Goal: Navigation & Orientation: Find specific page/section

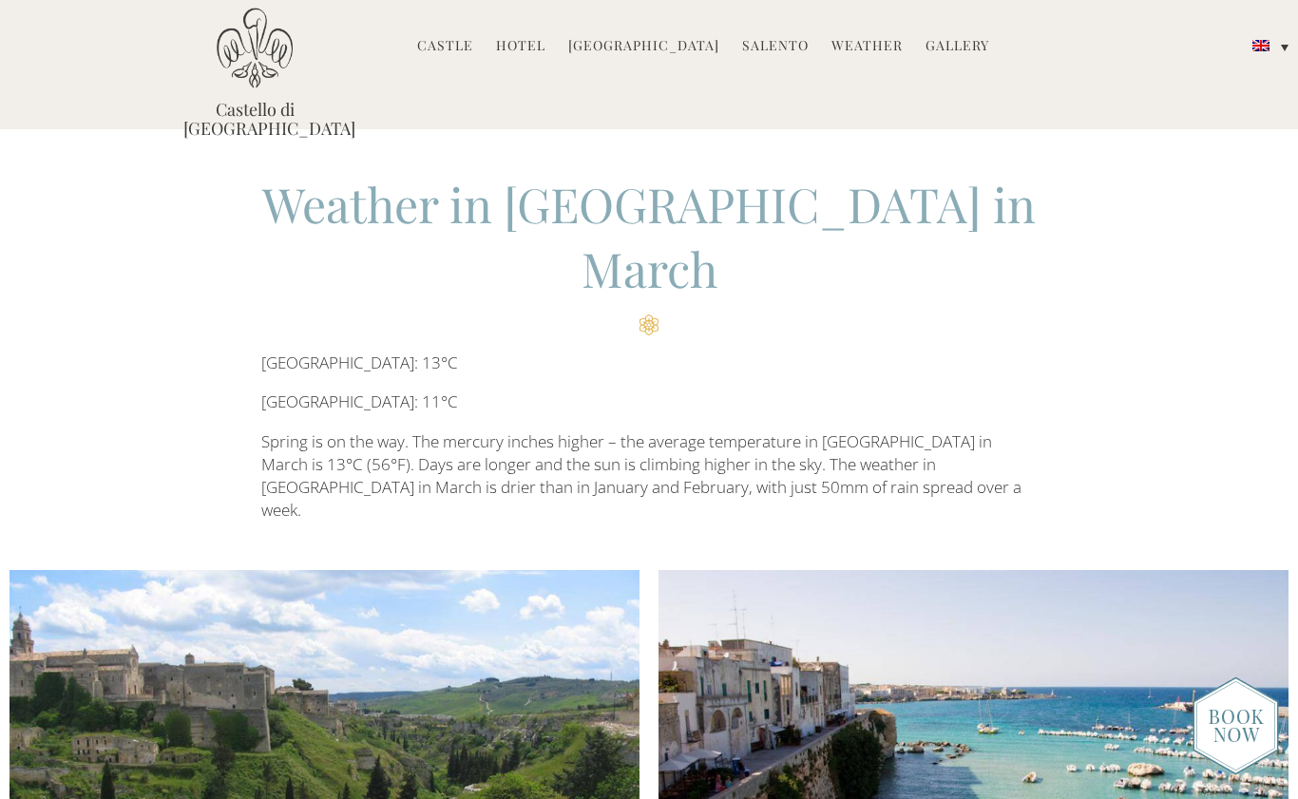
click at [526, 47] on link "Hotel" at bounding box center [520, 47] width 49 height 22
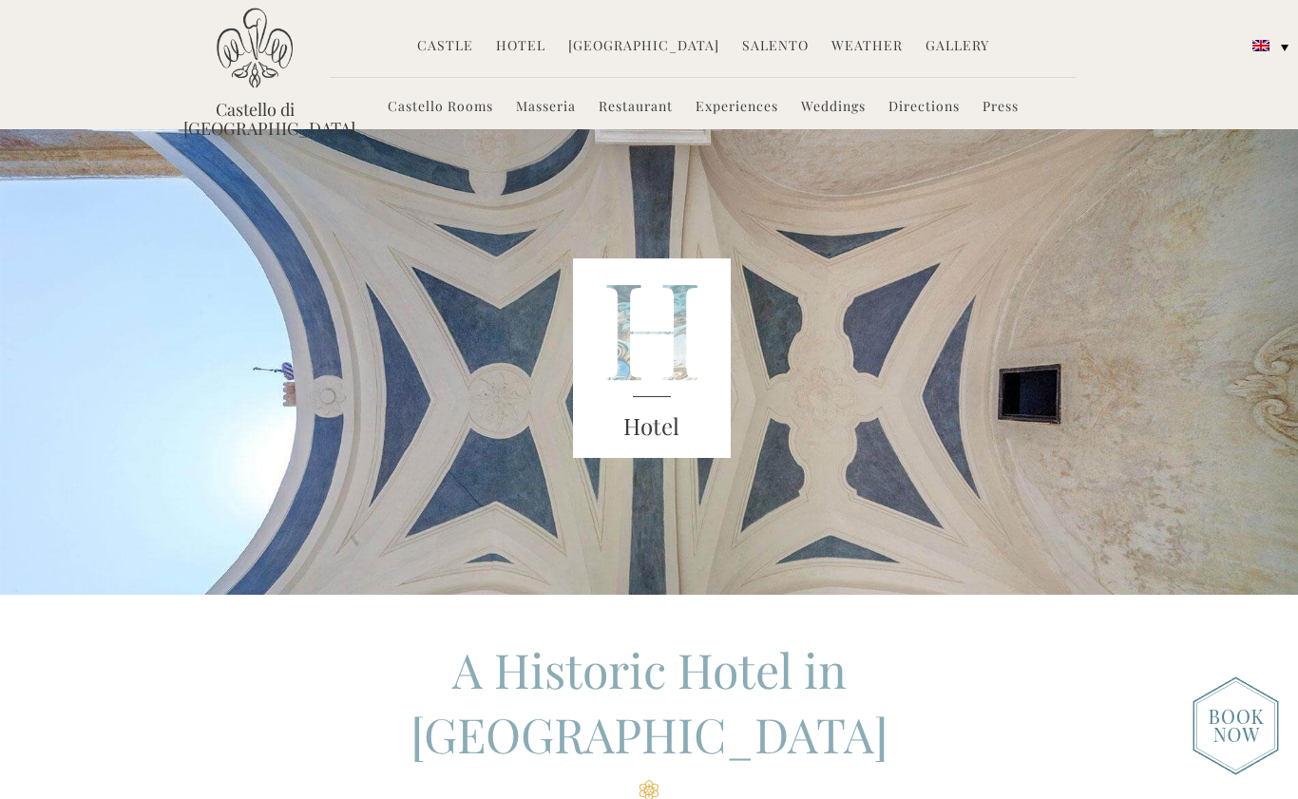
click at [644, 54] on link "[GEOGRAPHIC_DATA]" at bounding box center [643, 47] width 151 height 22
click at [625, 38] on link "[GEOGRAPHIC_DATA]" at bounding box center [643, 47] width 151 height 22
click at [616, 45] on link "[GEOGRAPHIC_DATA]" at bounding box center [643, 47] width 151 height 22
click at [624, 47] on link "[GEOGRAPHIC_DATA]" at bounding box center [643, 47] width 151 height 22
click at [670, 39] on link "[GEOGRAPHIC_DATA]" at bounding box center [643, 47] width 151 height 22
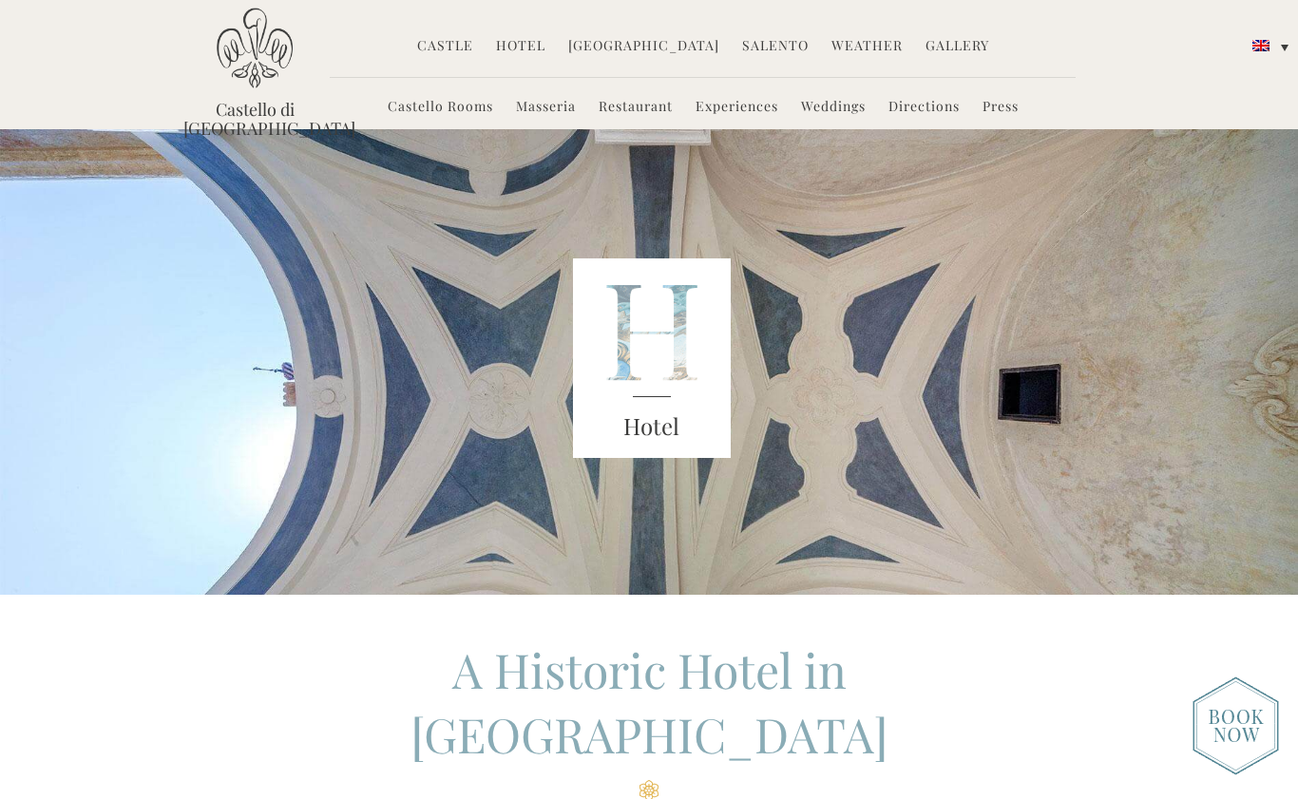
click at [681, 41] on link "[GEOGRAPHIC_DATA]" at bounding box center [643, 47] width 151 height 22
click at [450, 109] on link "Castello Rooms" at bounding box center [440, 108] width 105 height 22
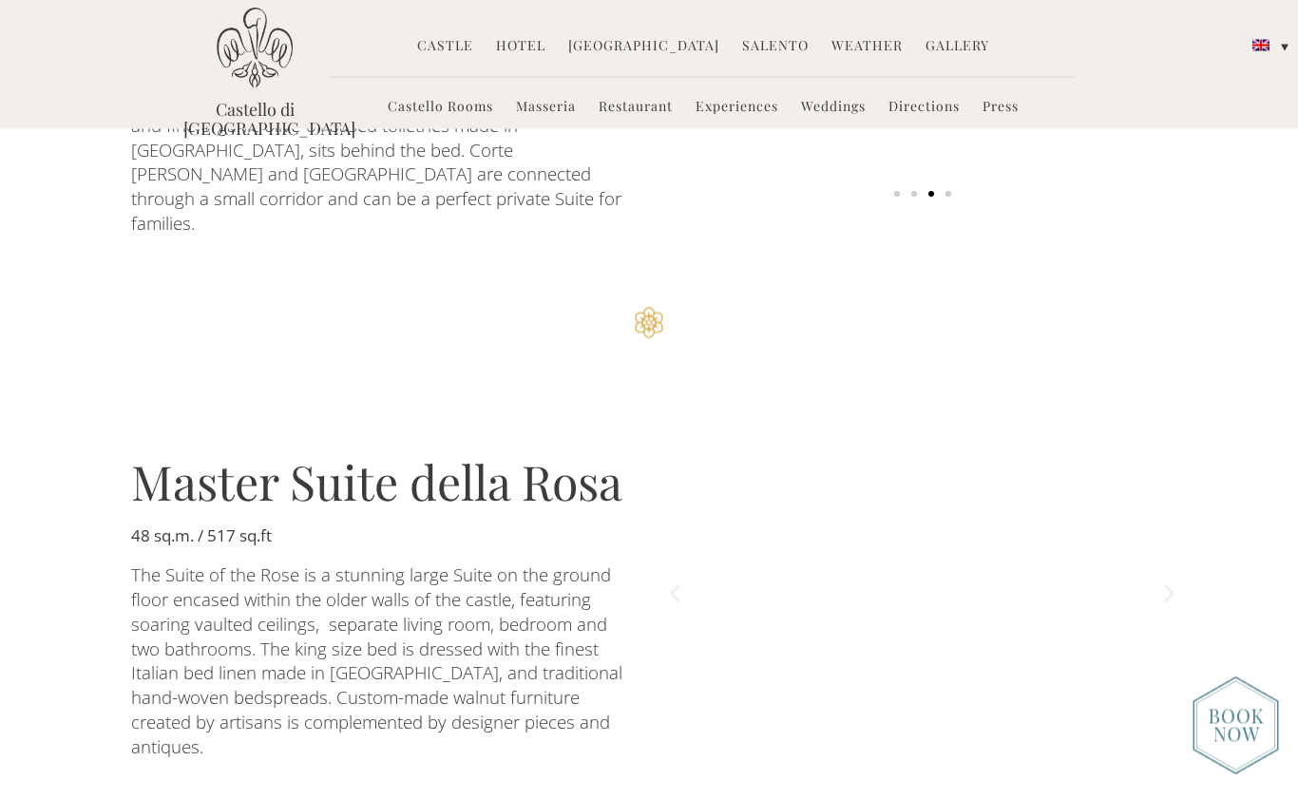
scroll to position [2648, 0]
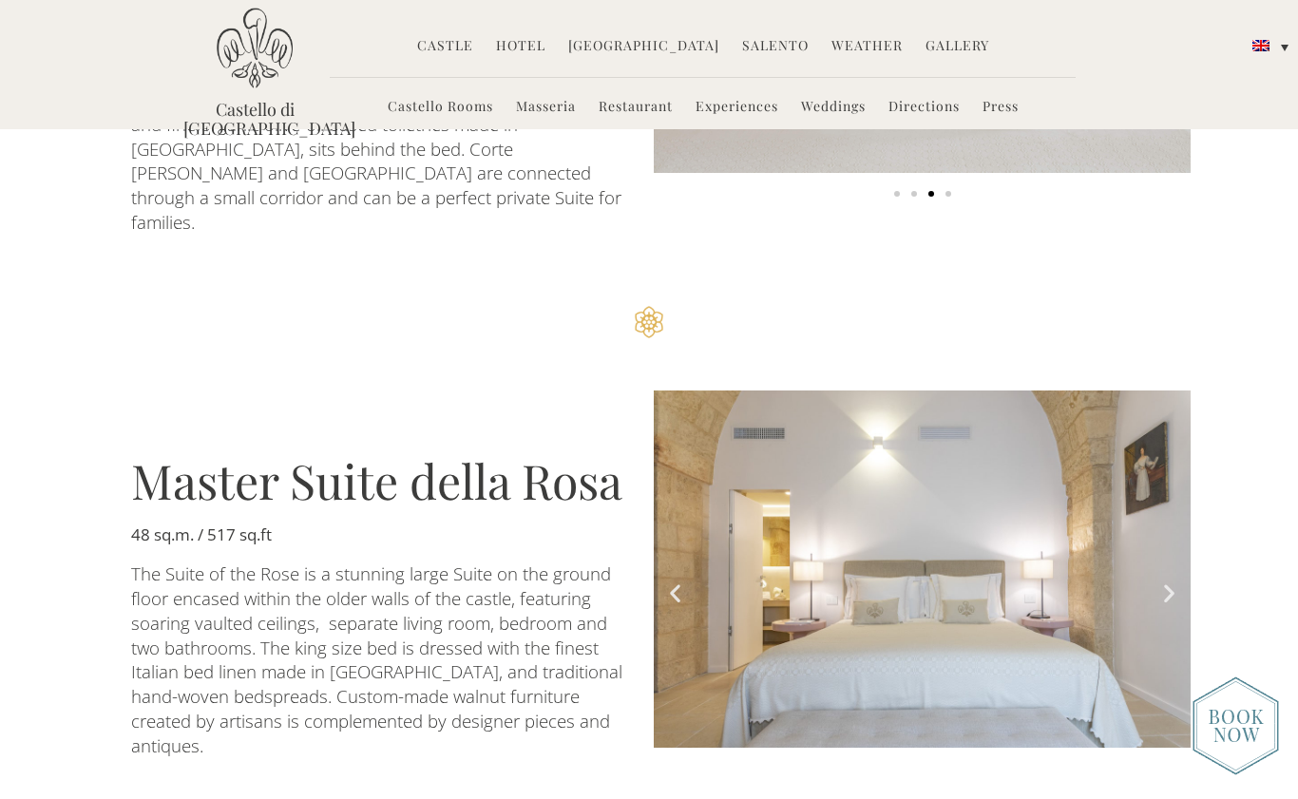
click at [1151, 453] on img "1 of 7" at bounding box center [922, 569] width 537 height 358
click at [847, 111] on link "Weddings" at bounding box center [833, 108] width 65 height 22
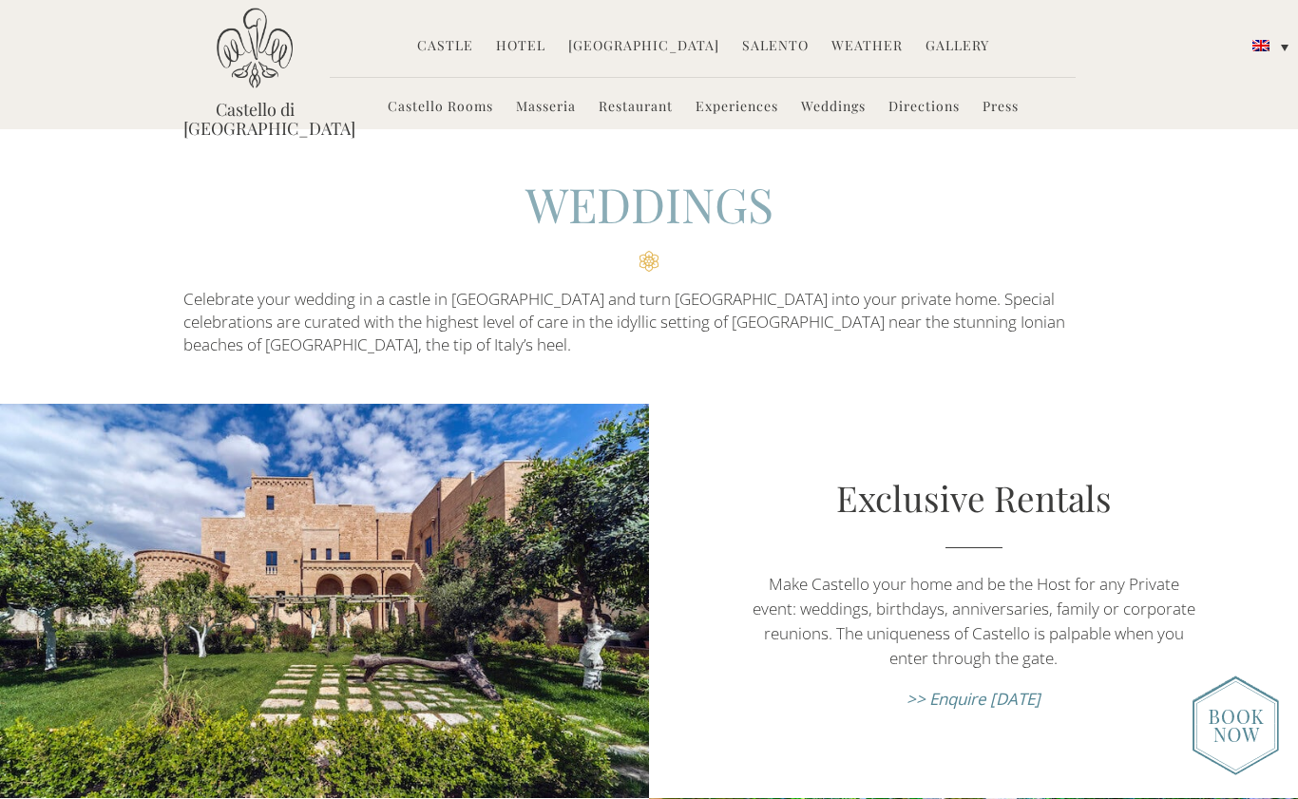
click at [540, 112] on link "Masseria" at bounding box center [546, 108] width 60 height 22
